Goal: Check status: Check status

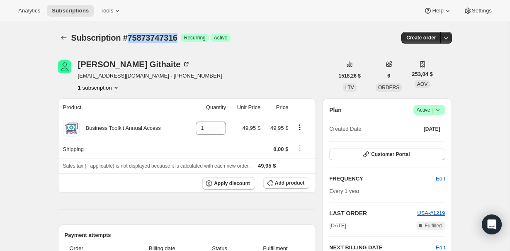
drag, startPoint x: 184, startPoint y: 36, endPoint x: 131, endPoint y: 37, distance: 53.1
click at [131, 37] on div "Subscription #75873747316 Logrado Recurring Logrado Active" at bounding box center [191, 38] width 240 height 12
